Goal: Download file/media

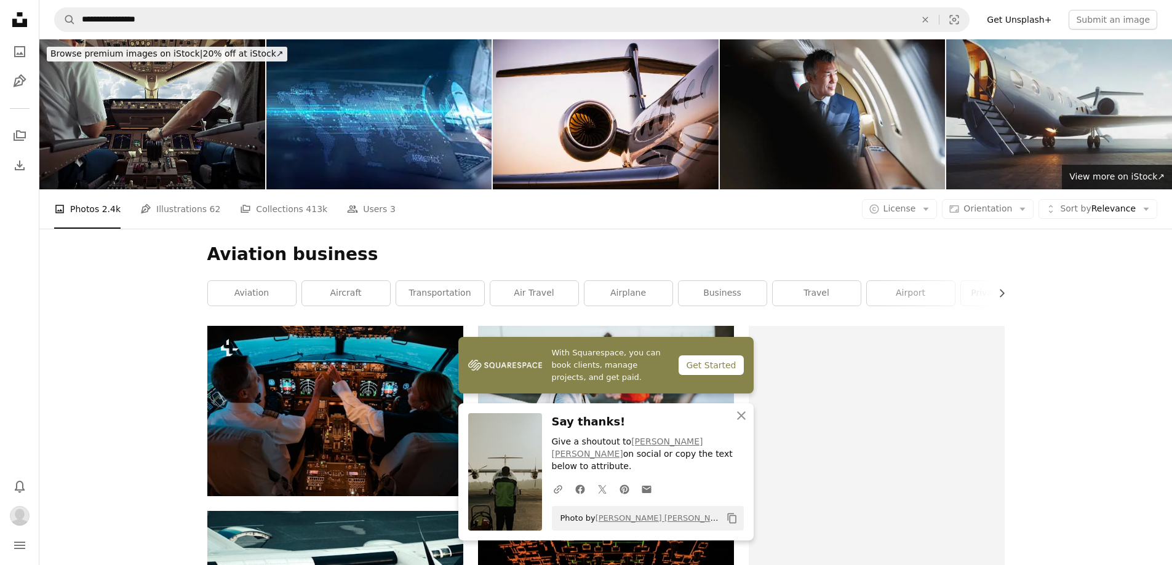
scroll to position [923, 0]
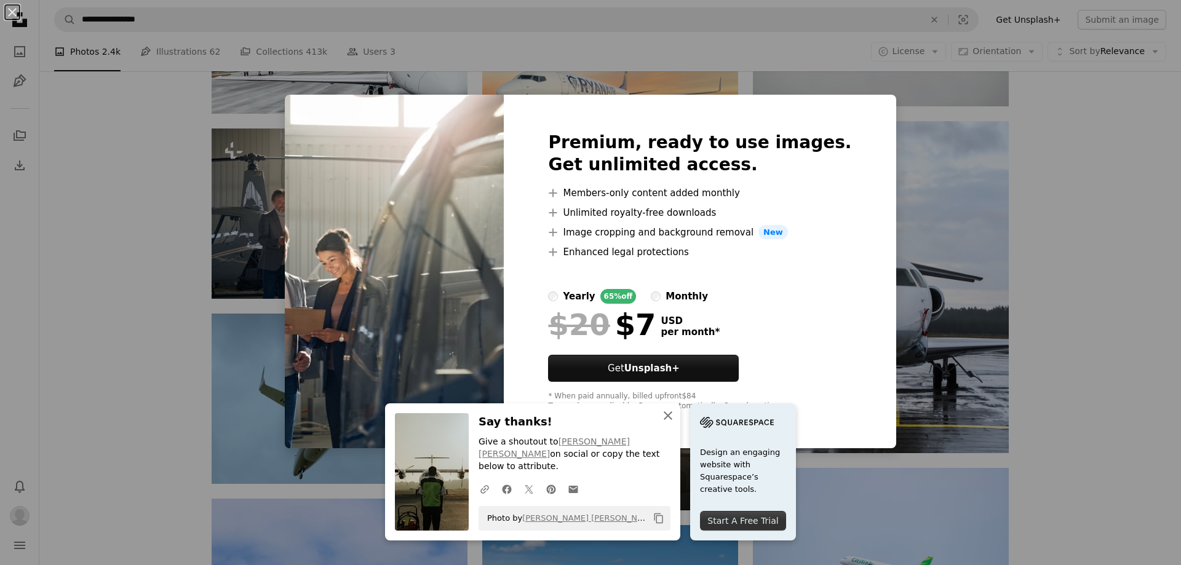
click at [656, 428] on button "An X shape Close" at bounding box center [668, 416] width 25 height 25
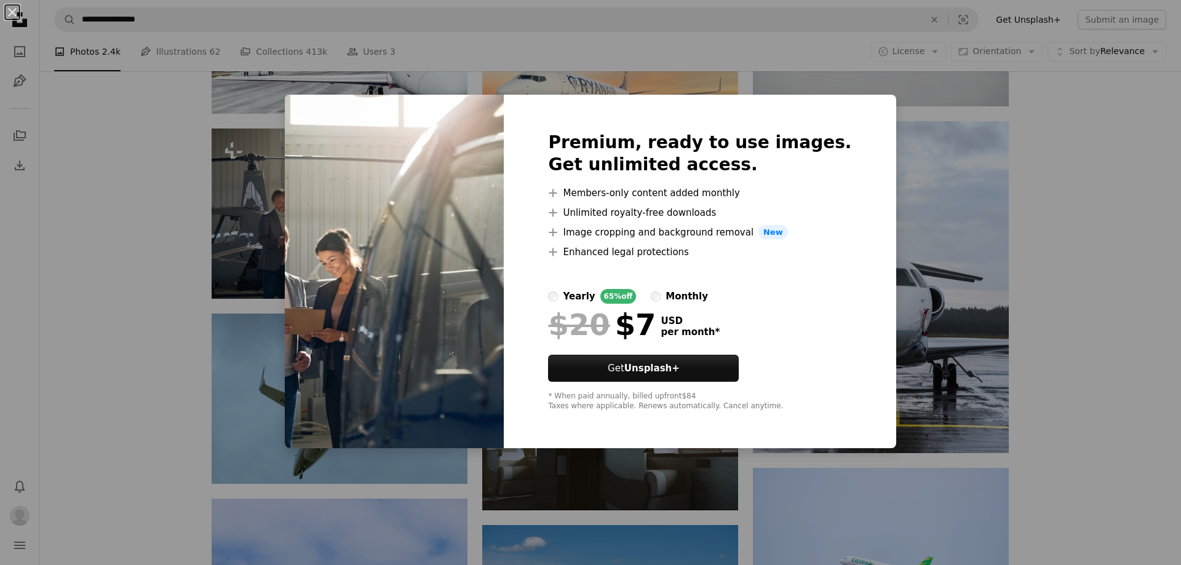
click at [943, 261] on div "An X shape Premium, ready to use images. Get unlimited access. A plus sign Memb…" at bounding box center [590, 282] width 1181 height 565
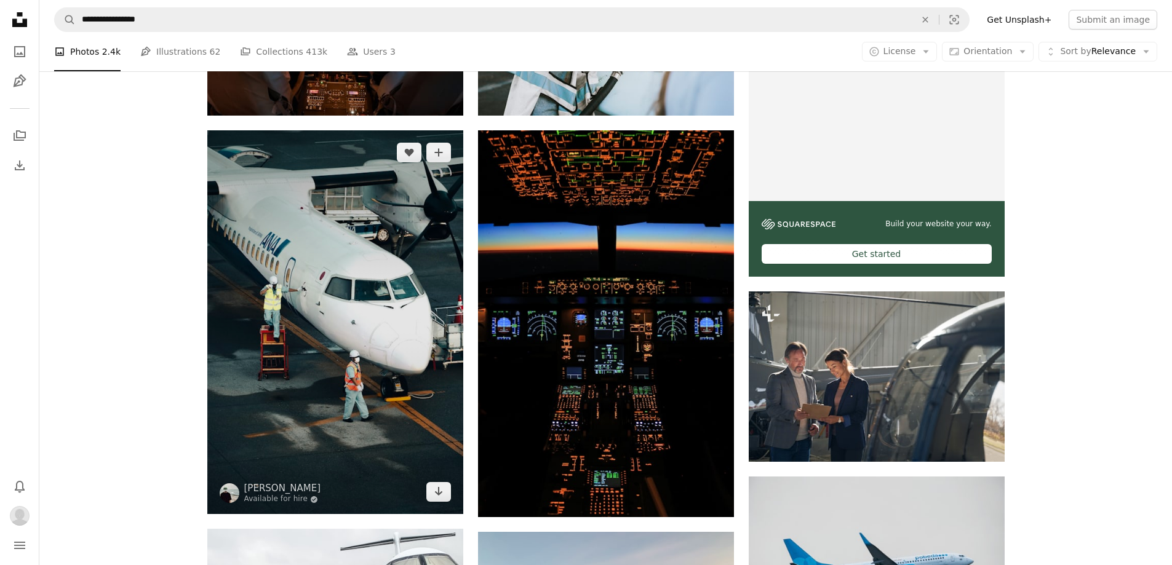
scroll to position [410, 0]
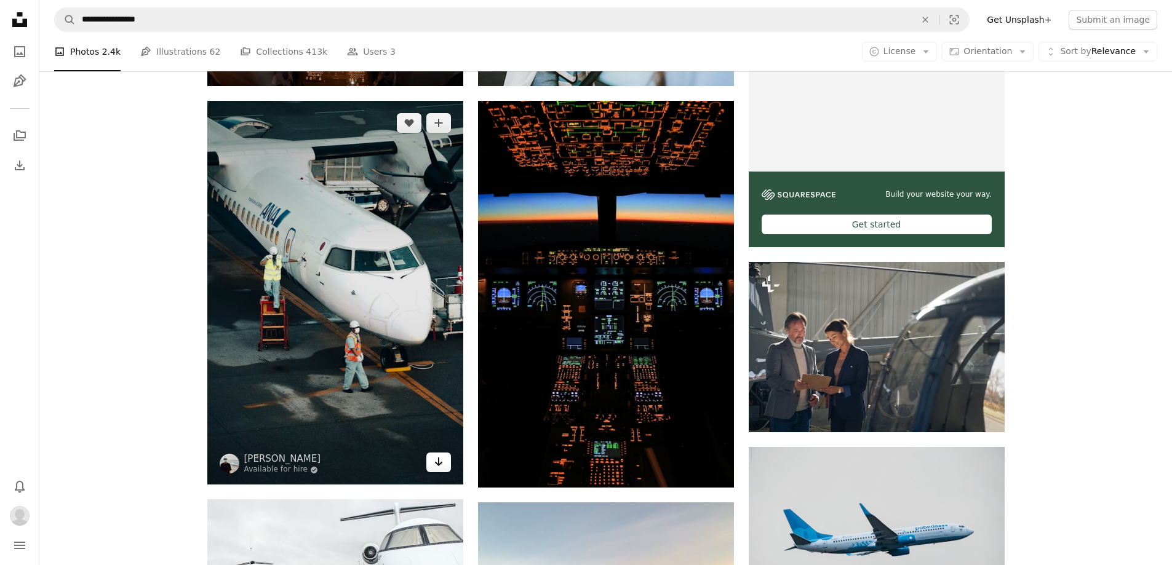
click at [442, 462] on icon "Arrow pointing down" at bounding box center [439, 462] width 10 height 15
